Goal: Find specific page/section: Find specific page/section

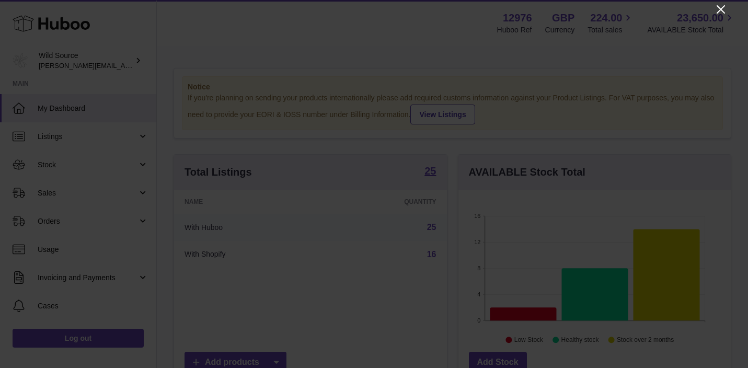
click at [726, 4] on icon "Close" at bounding box center [721, 9] width 13 height 13
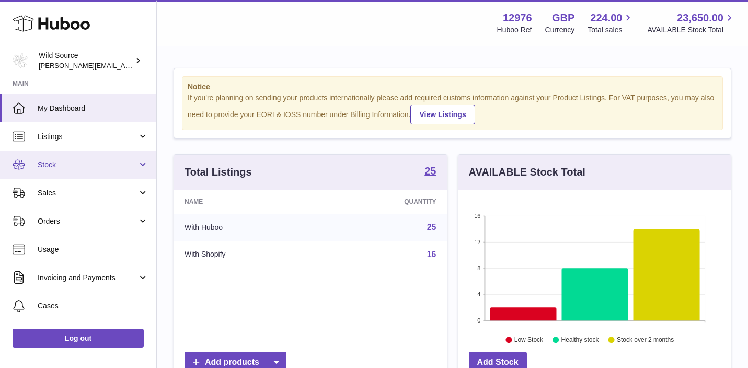
click at [101, 151] on link "Stock" at bounding box center [78, 165] width 156 height 28
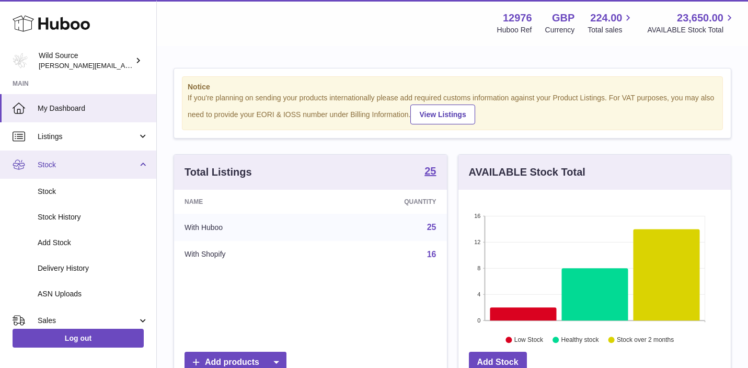
click at [97, 163] on span "Stock" at bounding box center [88, 165] width 100 height 10
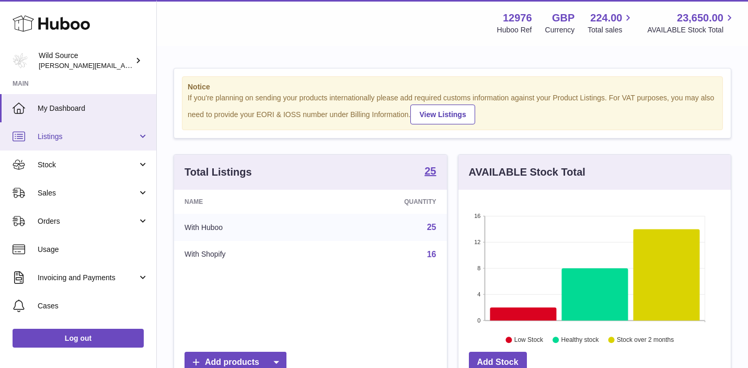
click at [86, 148] on link "Listings" at bounding box center [78, 136] width 156 height 28
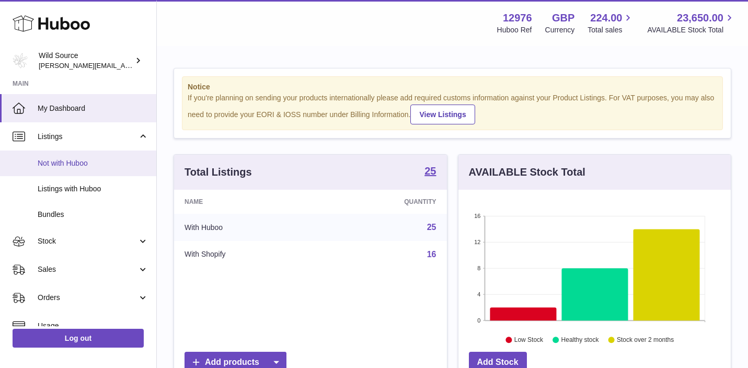
click at [68, 171] on link "Not with Huboo" at bounding box center [78, 164] width 156 height 26
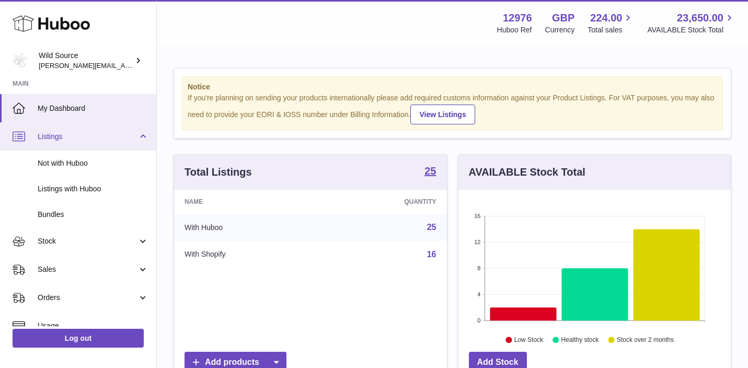
click at [83, 138] on span "Listings" at bounding box center [88, 137] width 100 height 10
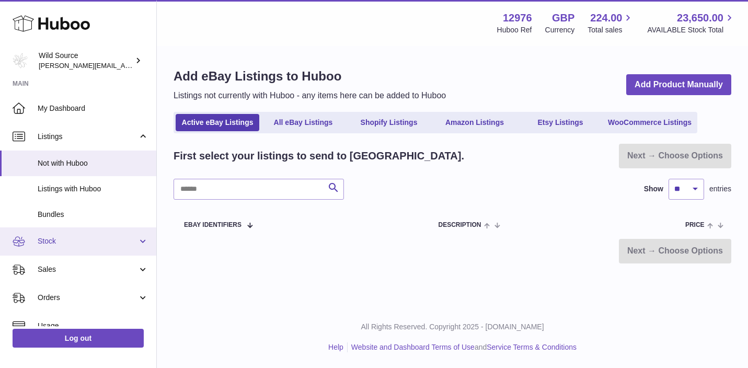
click at [142, 237] on link "Stock" at bounding box center [78, 241] width 156 height 28
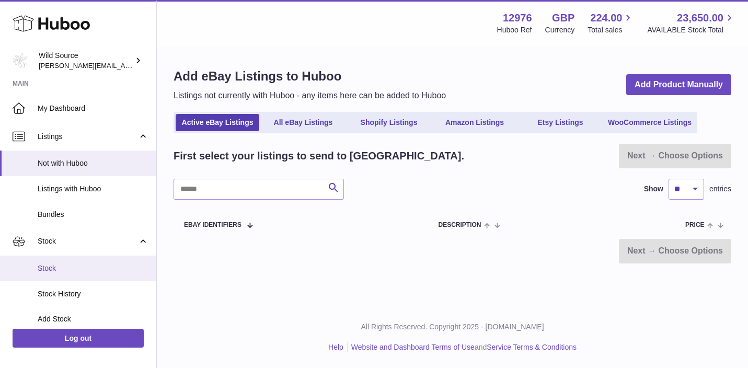
click at [52, 264] on span "Stock" at bounding box center [93, 269] width 111 height 10
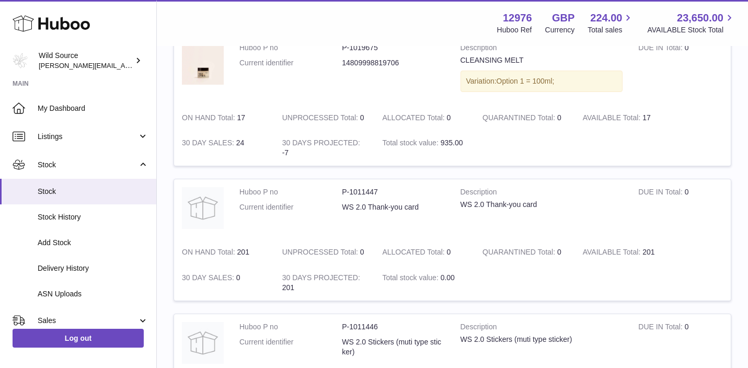
scroll to position [434, 0]
